Goal: Task Accomplishment & Management: Complete application form

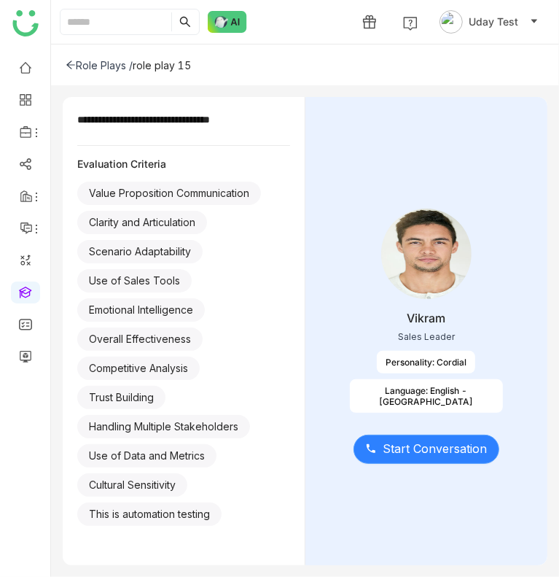
click at [443, 457] on span "Start Conversation" at bounding box center [435, 449] width 104 height 18
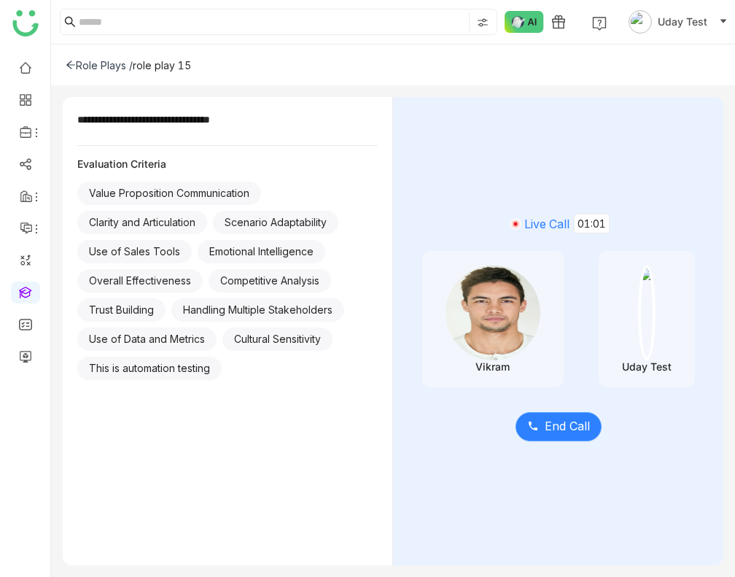
click at [545, 419] on span "End Call" at bounding box center [567, 426] width 45 height 18
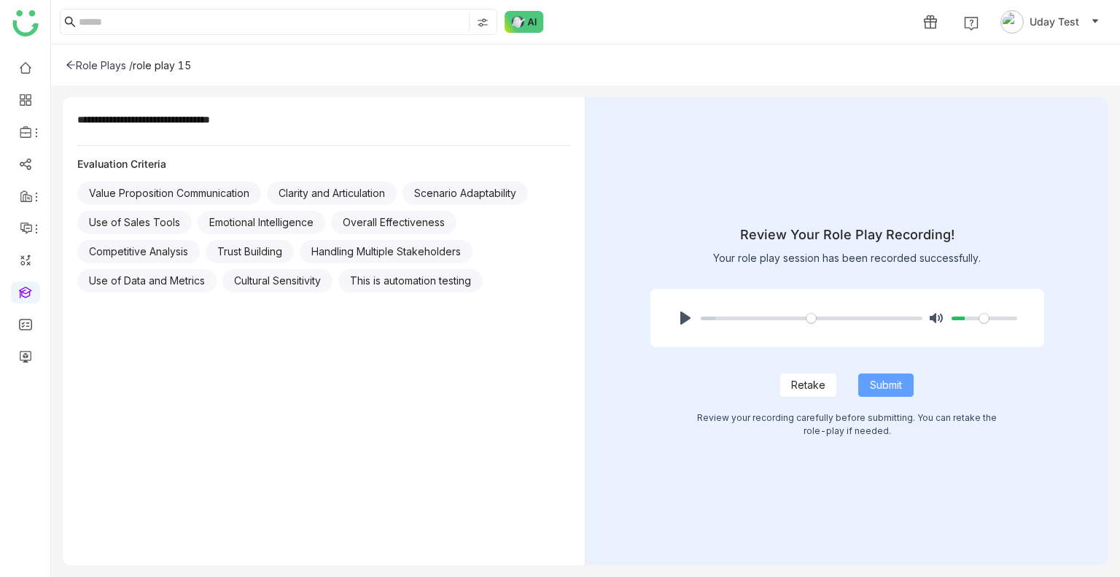
click at [559, 390] on span "Submit" at bounding box center [886, 385] width 32 height 16
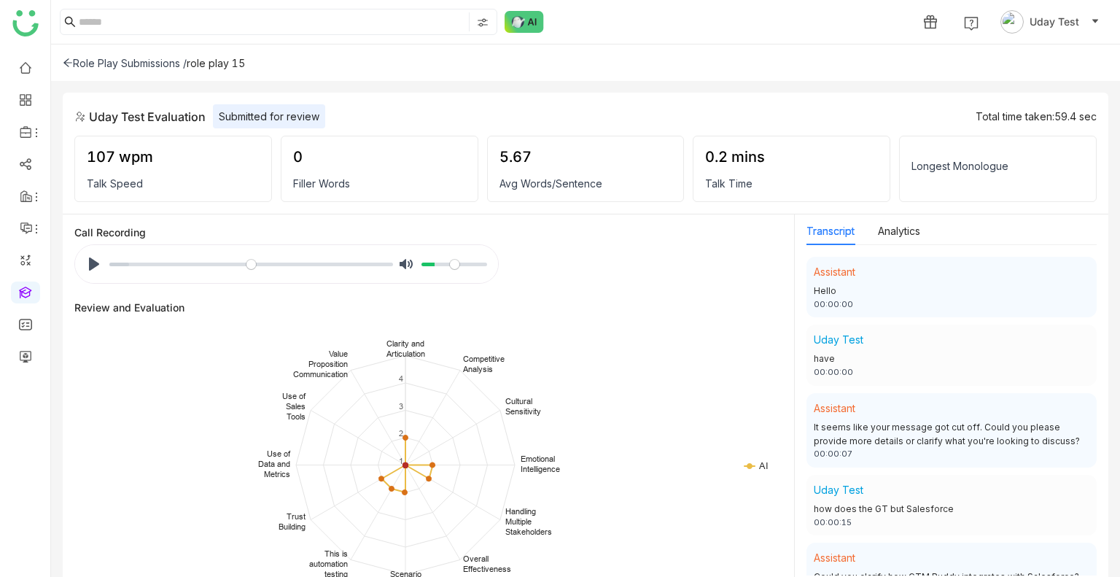
click at [102, 61] on div "Role Play Submissions /" at bounding box center [125, 63] width 124 height 12
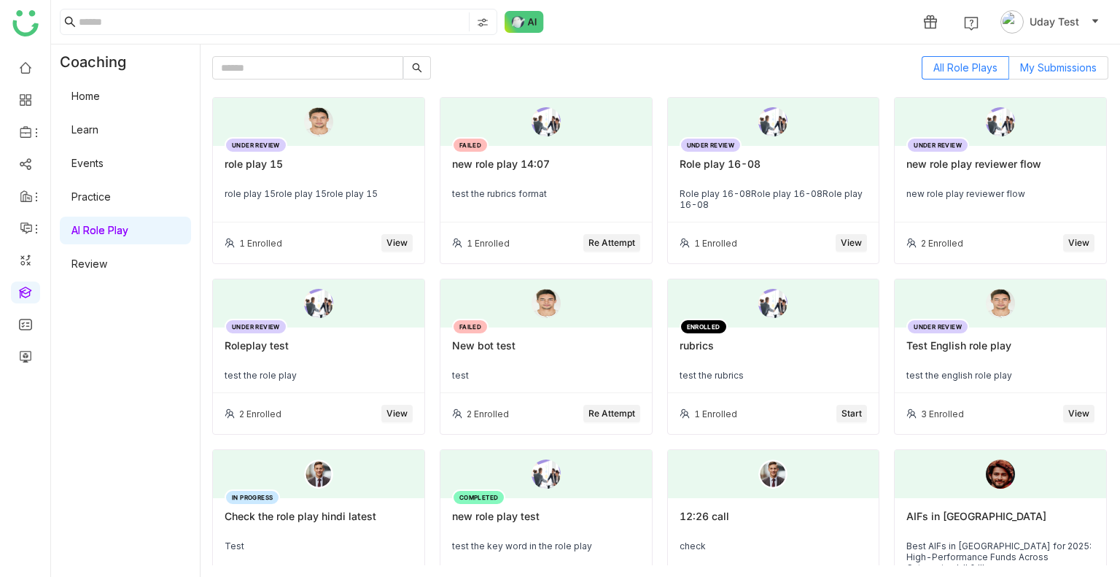
click at [1010, 60] on label "My Submissions" at bounding box center [1058, 67] width 99 height 23
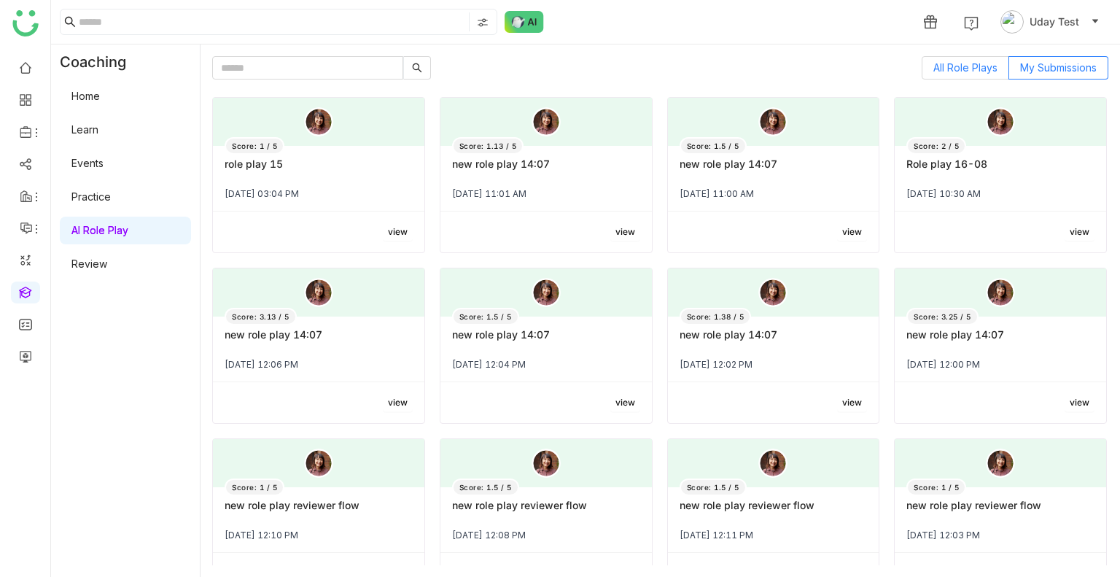
click at [974, 63] on span "All Role Plays" at bounding box center [966, 67] width 64 height 12
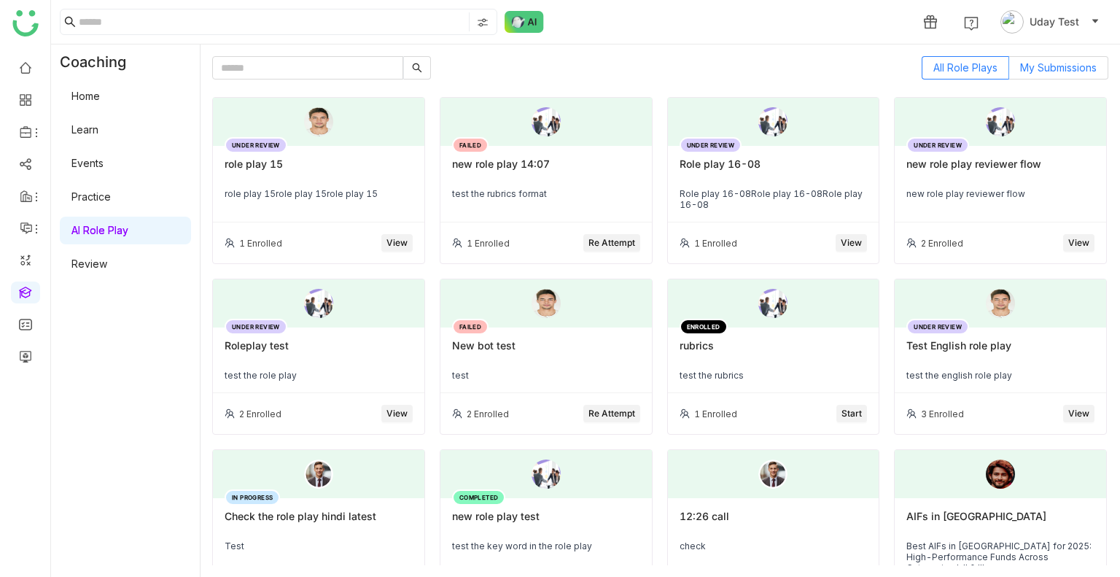
click at [1042, 67] on span "My Submissions" at bounding box center [1058, 67] width 77 height 12
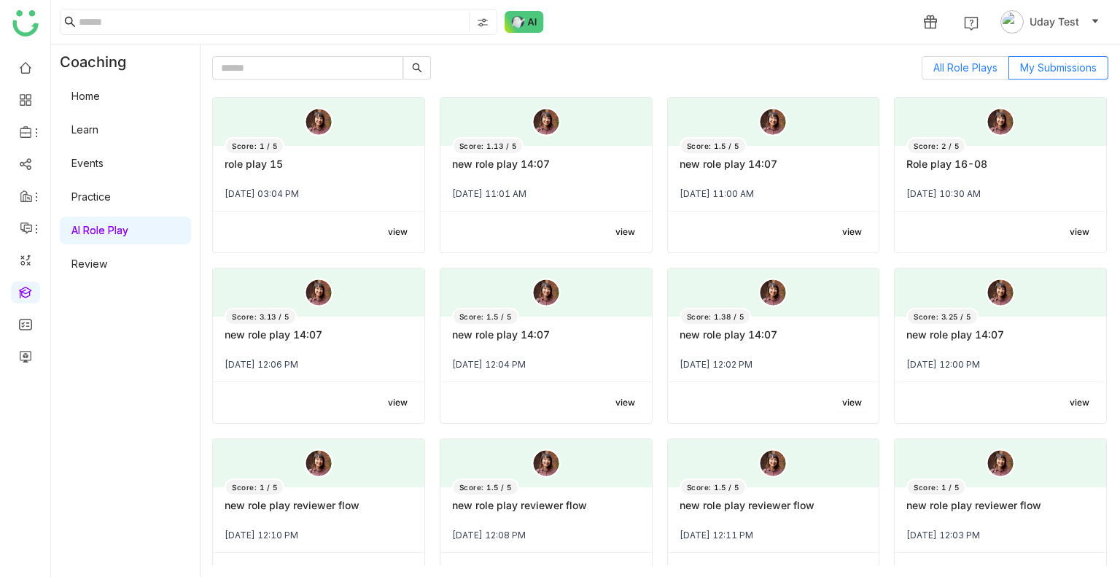
click at [980, 62] on span "All Role Plays" at bounding box center [966, 67] width 64 height 12
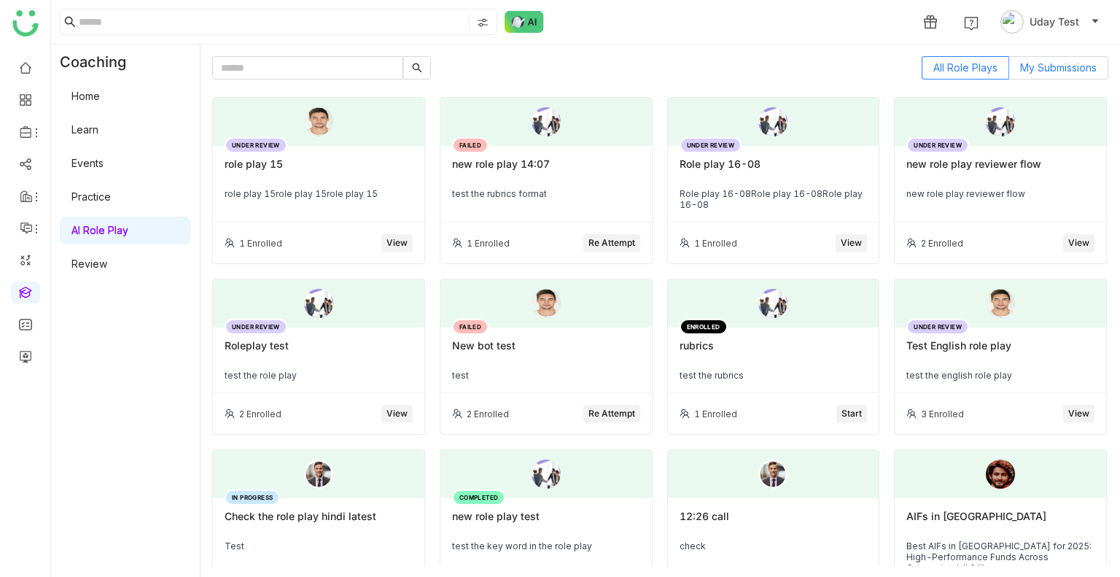
click at [1027, 61] on span "My Submissions" at bounding box center [1058, 67] width 77 height 12
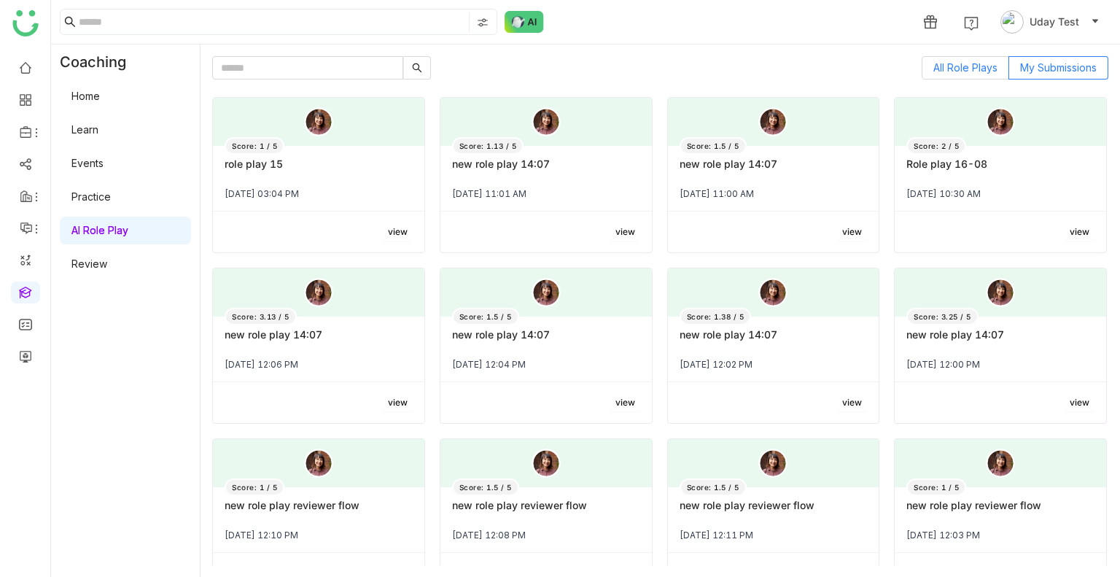
click at [970, 58] on label "All Role Plays" at bounding box center [966, 67] width 88 height 23
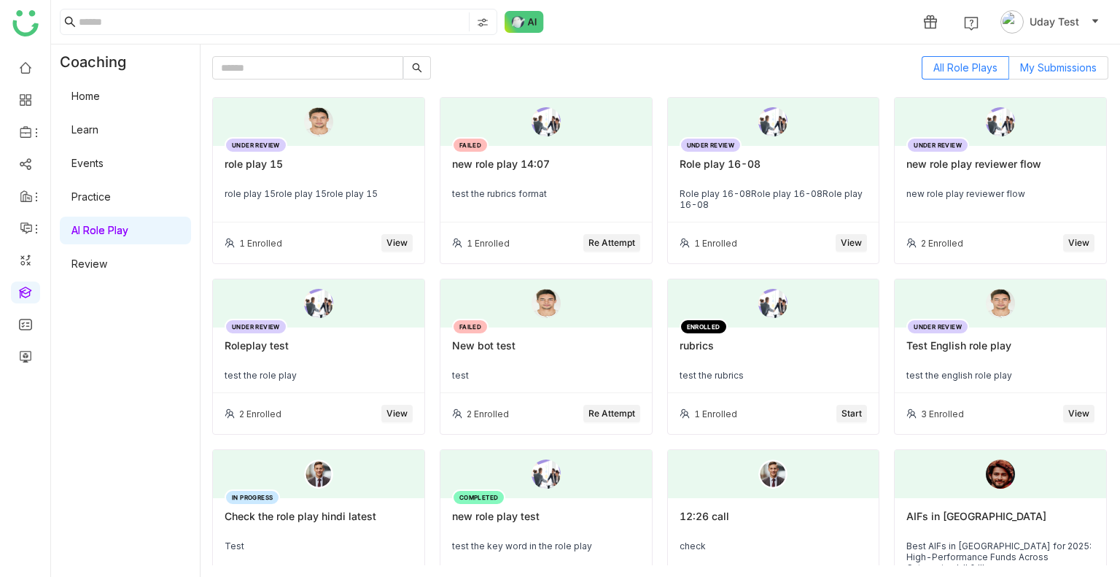
click at [1037, 60] on label "My Submissions" at bounding box center [1058, 67] width 99 height 23
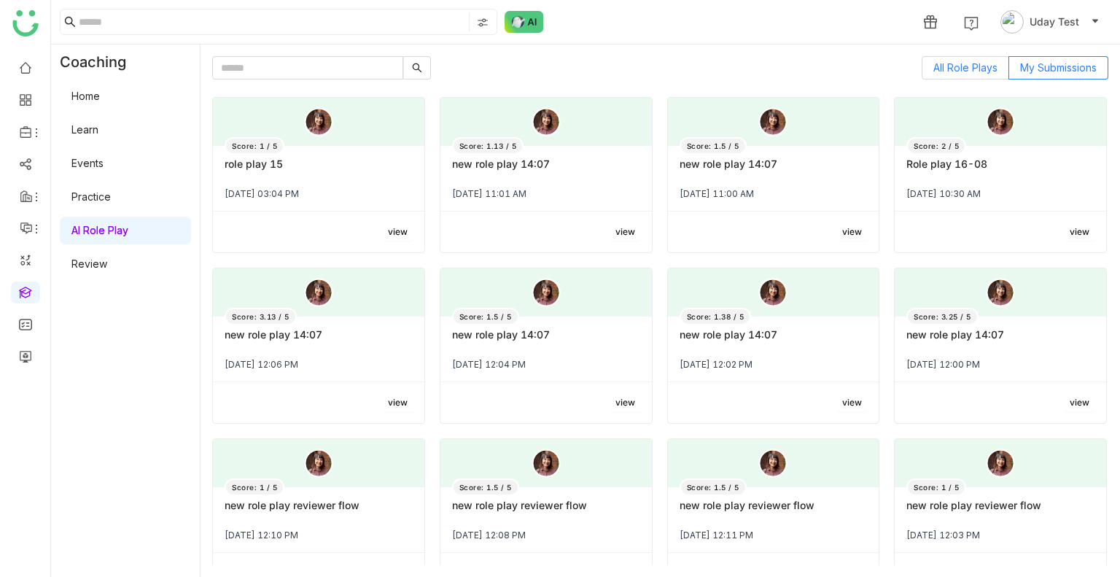
click at [928, 60] on label "All Role Plays" at bounding box center [966, 67] width 88 height 23
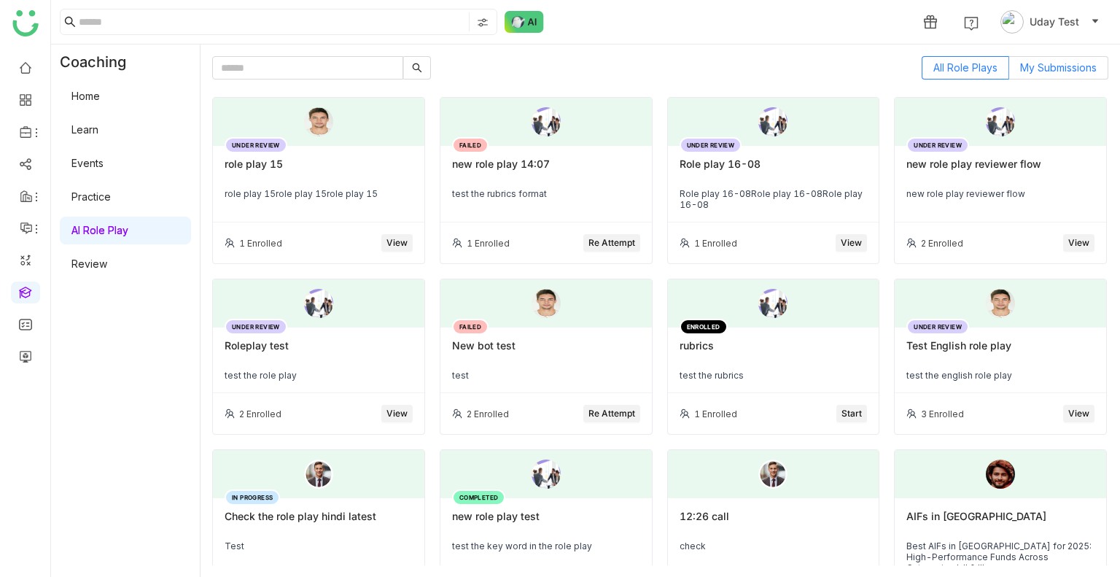
click at [1024, 65] on span "My Submissions" at bounding box center [1058, 67] width 77 height 12
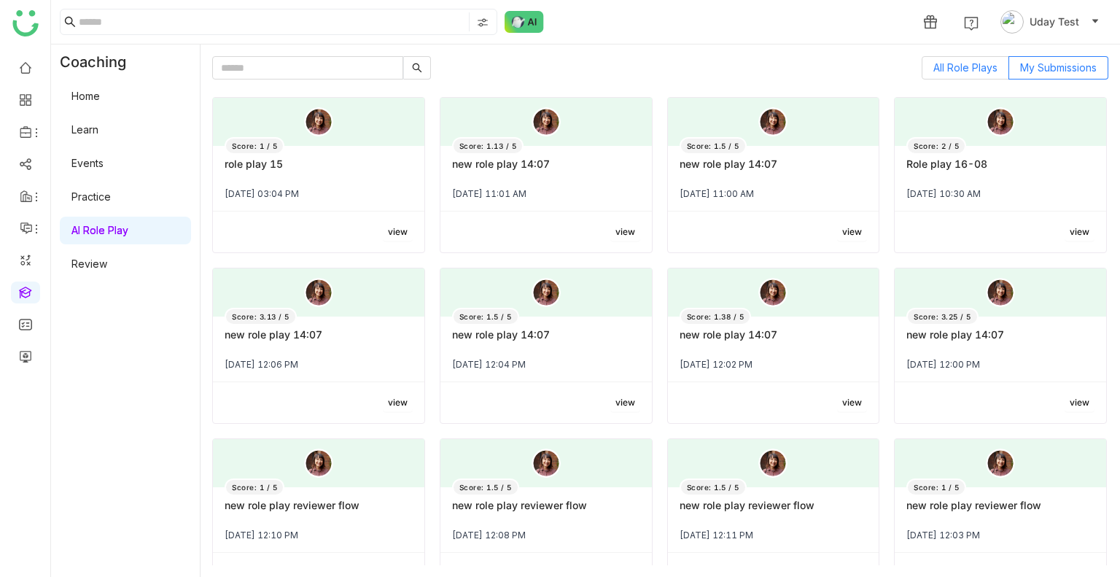
click at [956, 66] on span "All Role Plays" at bounding box center [966, 67] width 64 height 12
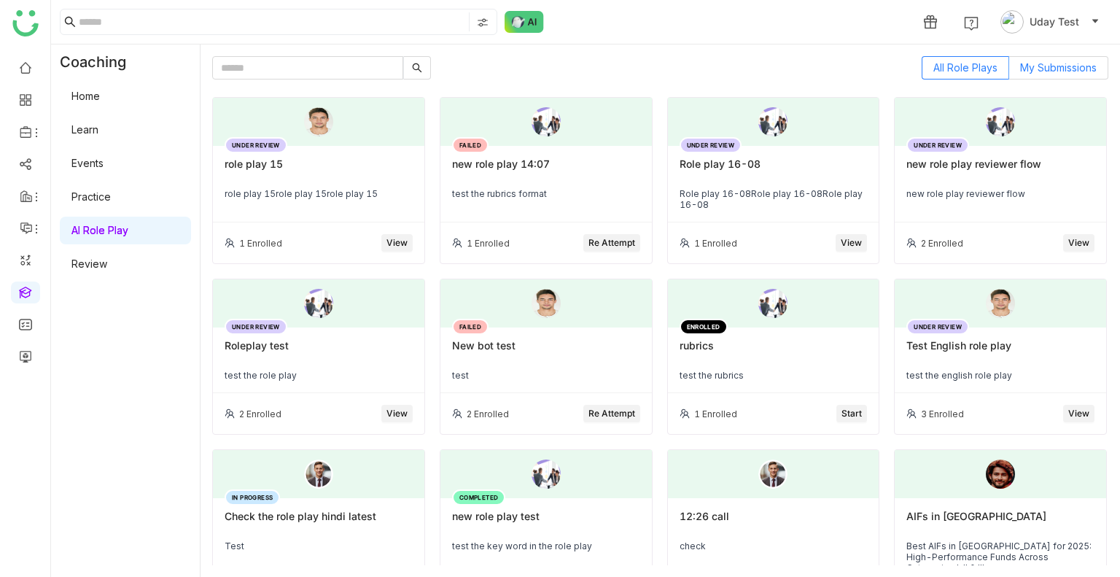
click at [1067, 69] on span "My Submissions" at bounding box center [1058, 67] width 77 height 12
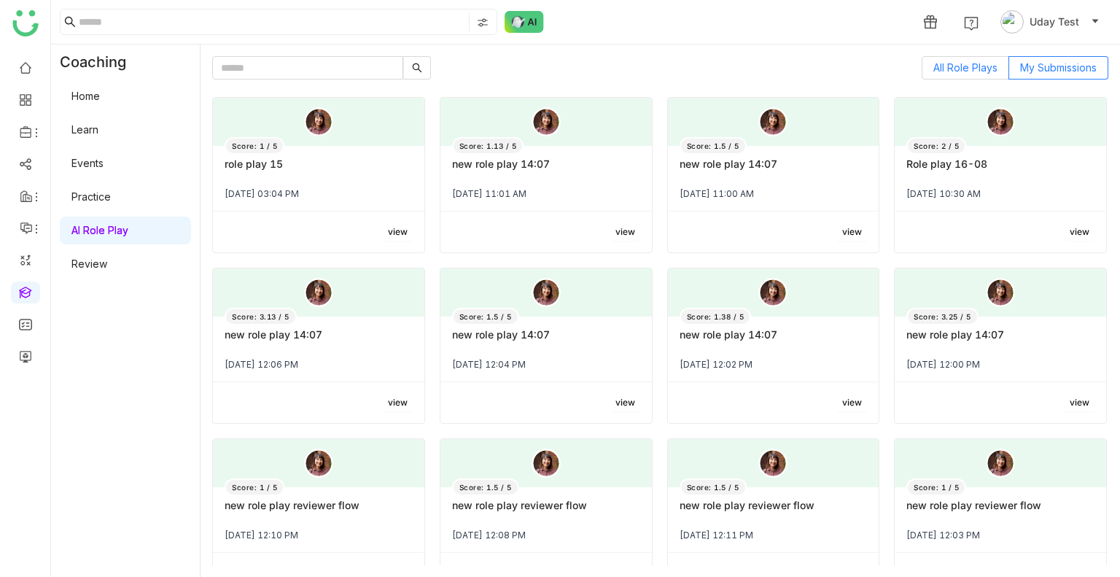
click at [993, 73] on span "All Role Plays" at bounding box center [966, 67] width 64 height 12
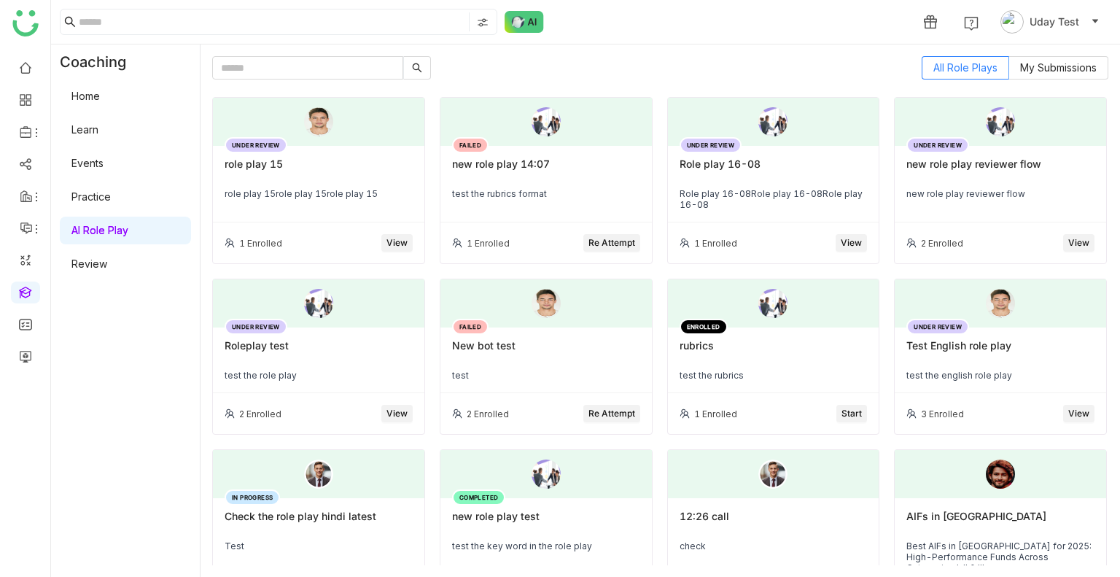
click at [1031, 83] on div "All Role Plays My Submissions UNDER REVIEW role play 15 role play 15role play 1…" at bounding box center [660, 310] width 896 height 509
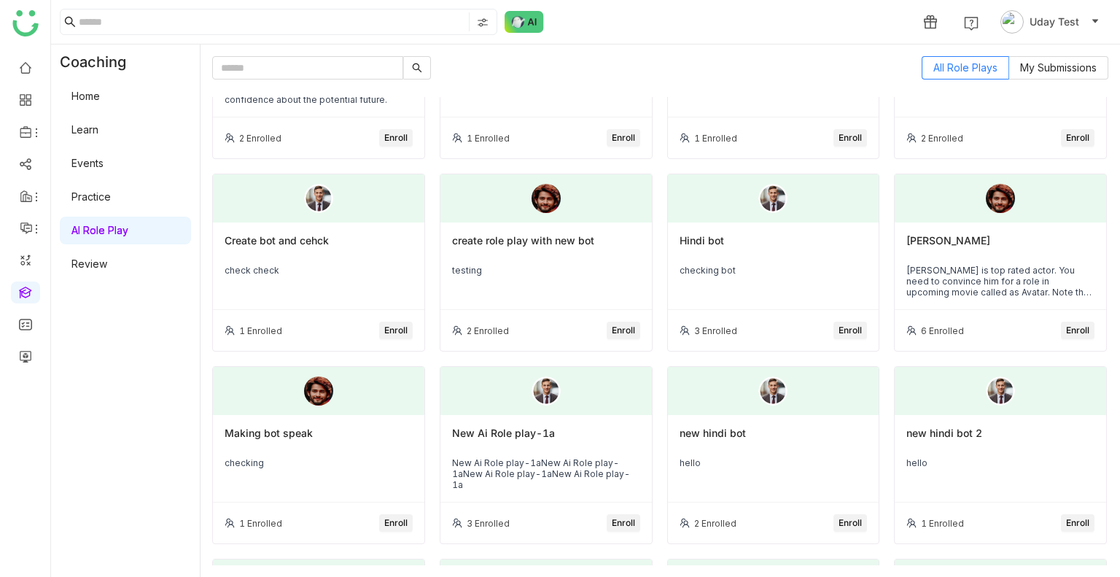
scroll to position [565, 0]
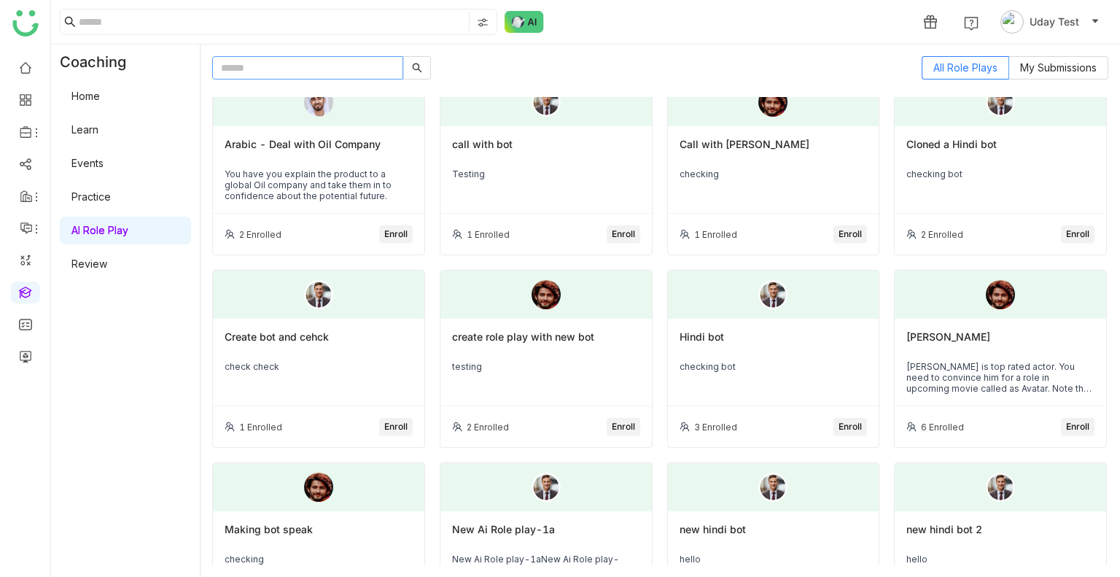
click at [290, 72] on input "text" at bounding box center [307, 67] width 191 height 23
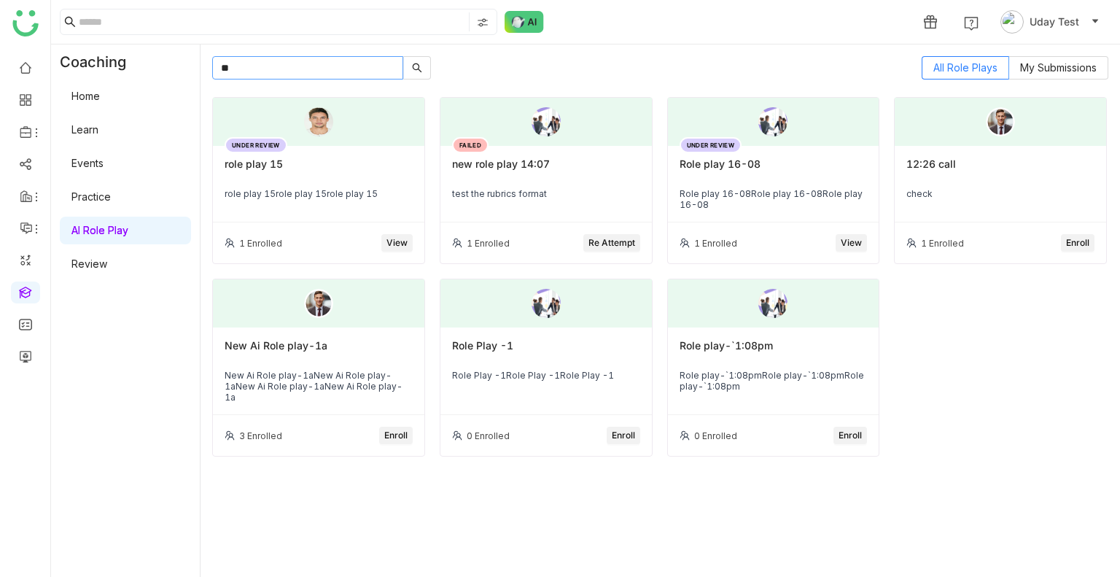
scroll to position [0, 0]
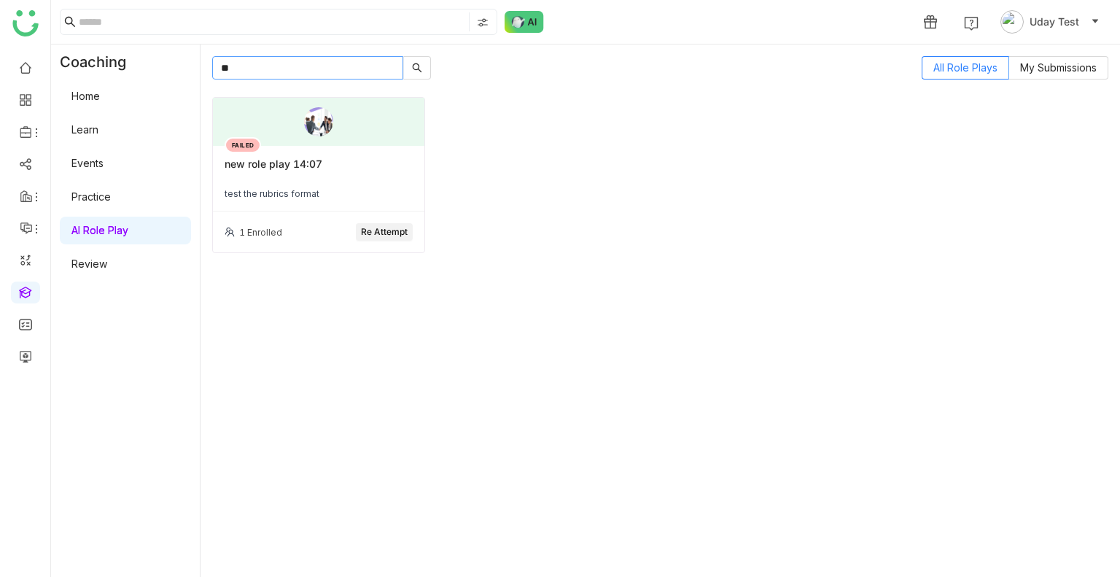
type input "*"
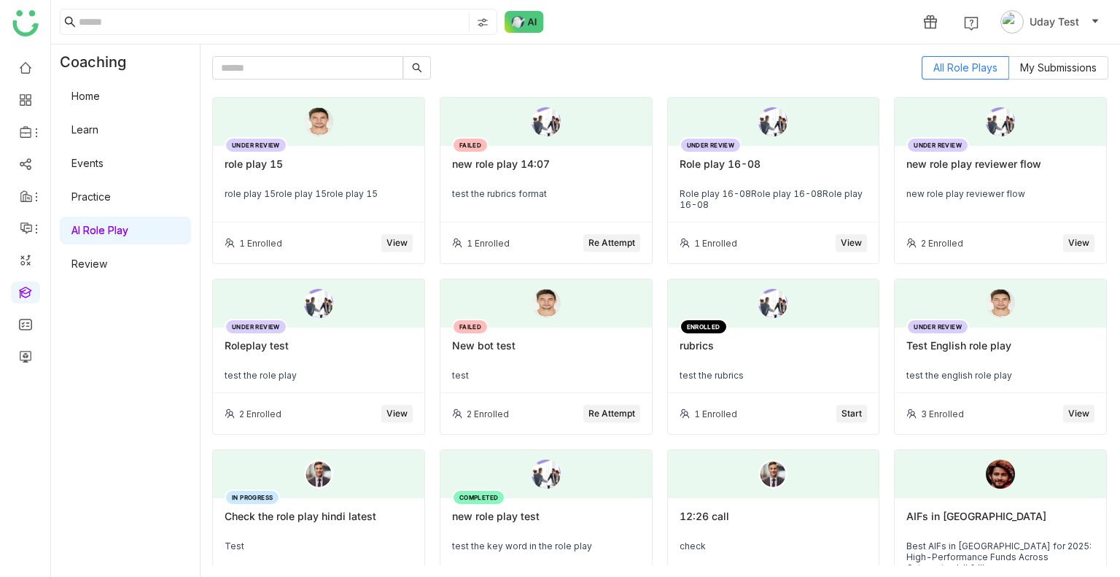
click at [381, 201] on div "UNDER REVIEW role play 15 role play 15role play 15role play 15" at bounding box center [319, 184] width 212 height 77
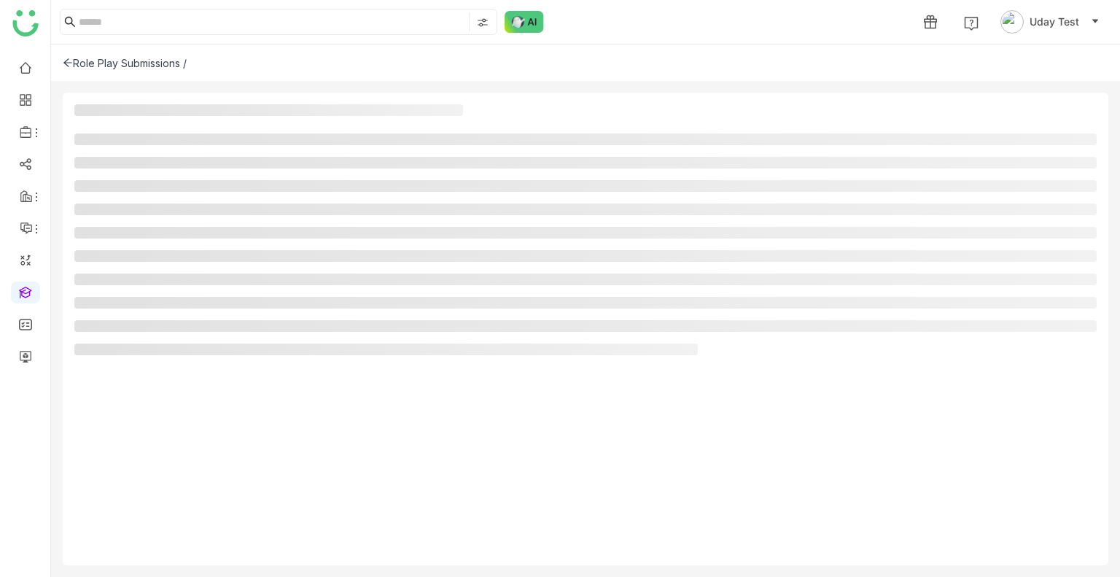
click at [381, 199] on ul at bounding box center [585, 244] width 1023 height 222
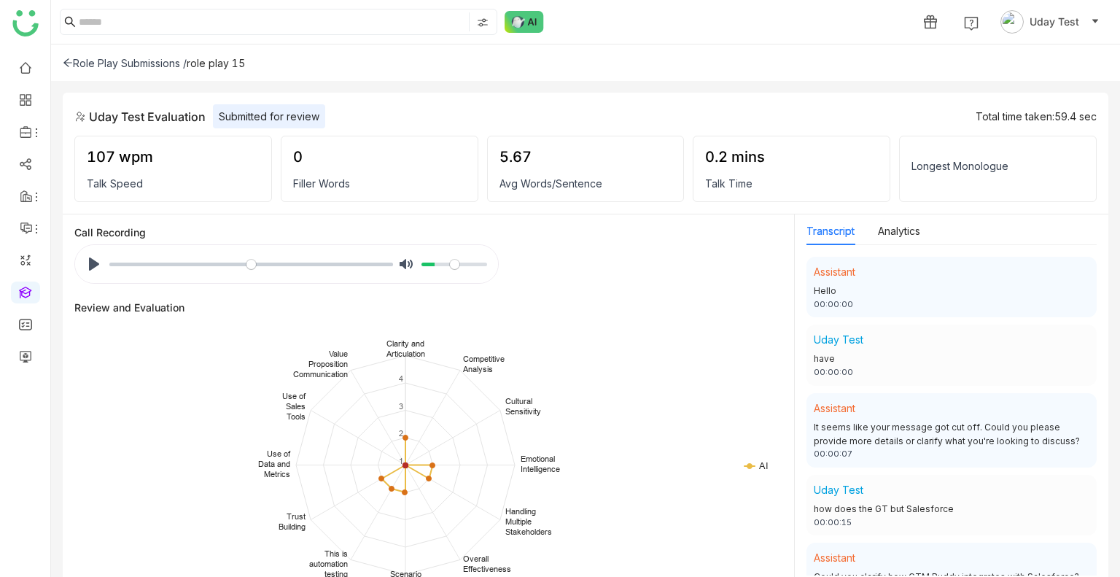
drag, startPoint x: 466, startPoint y: 204, endPoint x: 640, endPoint y: 128, distance: 190.4
click at [640, 128] on div "Uday Test Evaluation Submitted for review Total time taken: 59.4 sec 107 wpm Ta…" at bounding box center [586, 154] width 1046 height 122
click at [127, 52] on div "Role Play Submissions / role play 15" at bounding box center [585, 62] width 1069 height 36
click at [126, 55] on div "Role Play Submissions / role play 15" at bounding box center [585, 62] width 1069 height 36
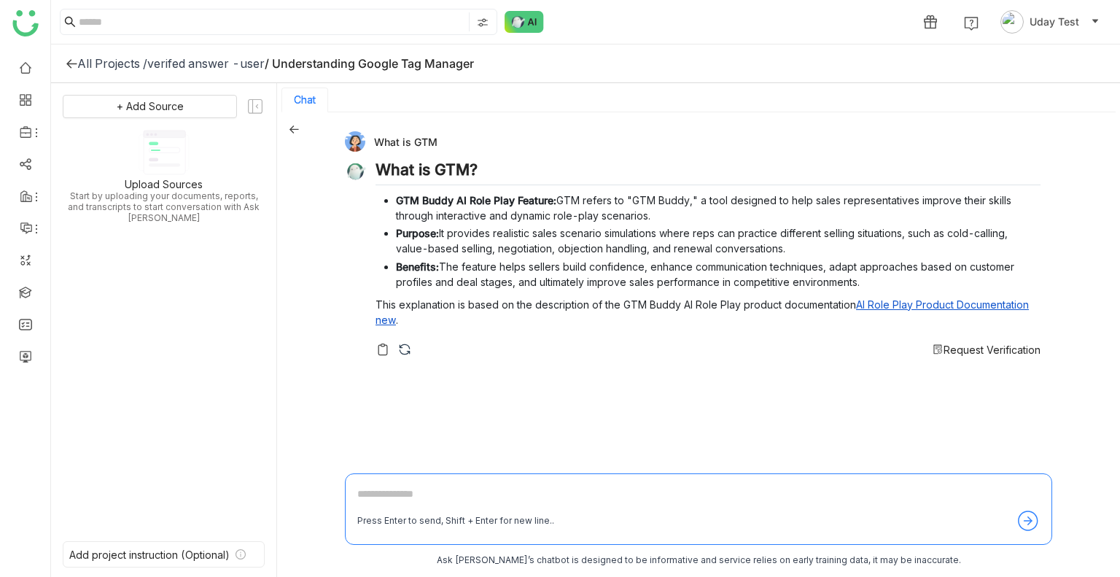
scroll to position [2, 0]
